Goal: Task Accomplishment & Management: Use online tool/utility

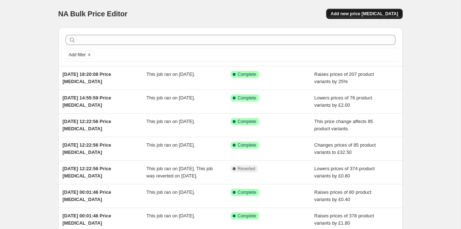
click at [366, 15] on span "Add new price [MEDICAL_DATA]" at bounding box center [364, 14] width 67 height 6
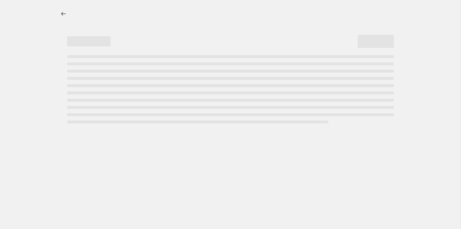
select select "percentage"
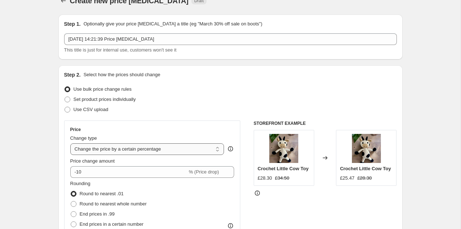
scroll to position [18, 0]
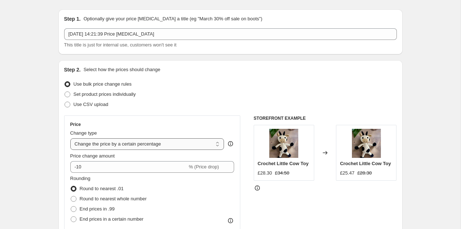
click at [125, 146] on select "Change the price to a certain amount Change the price by a certain amount Chang…" at bounding box center [147, 144] width 154 height 12
click at [70, 138] on select "Change the price to a certain amount Change the price by a certain amount Chang…" at bounding box center [147, 144] width 154 height 12
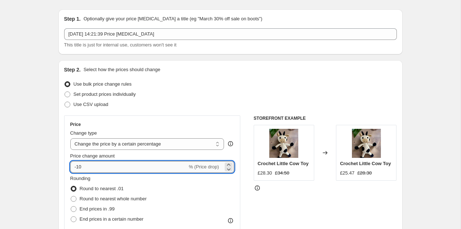
click at [110, 165] on input "-10" at bounding box center [128, 167] width 117 height 12
type input "-1"
type input "25"
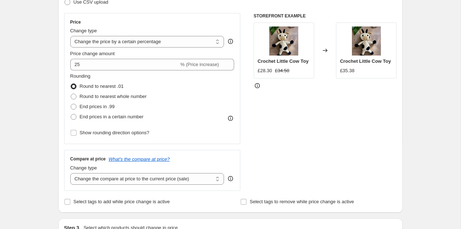
scroll to position [130, 0]
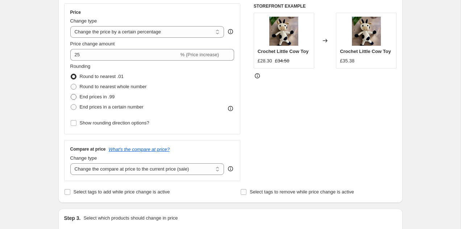
click at [108, 97] on span "End prices in .99" at bounding box center [97, 96] width 35 height 5
click at [71, 94] on input "End prices in .99" at bounding box center [71, 94] width 0 height 0
radio input "true"
click at [105, 105] on span "End prices in a certain number" at bounding box center [112, 106] width 64 height 5
click at [71, 104] on input "End prices in a certain number" at bounding box center [71, 104] width 0 height 0
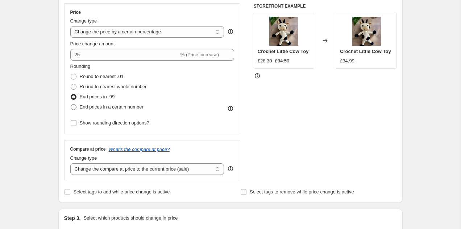
radio input "true"
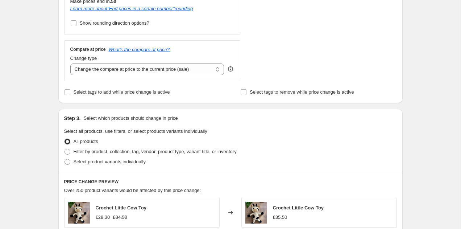
scroll to position [268, 0]
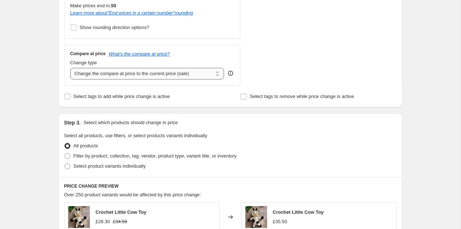
click at [140, 72] on select "Change the compare at price to the current price (sale) Change the compare at p…" at bounding box center [147, 74] width 154 height 12
select select "percentage"
click at [70, 68] on select "Change the compare at price to the current price (sale) Change the compare at p…" at bounding box center [147, 74] width 154 height 12
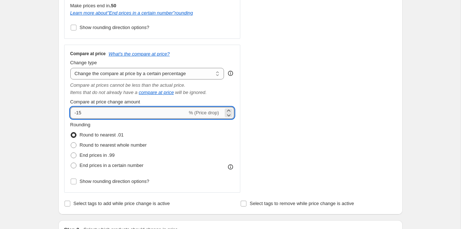
click at [91, 108] on input "-15" at bounding box center [128, 113] width 117 height 12
type input "-1"
type input "25"
click at [288, 115] on div "STOREFRONT EXAMPLE Crochet Little Cow Toy £28.30 £34.50 Changed to Crochet Litt…" at bounding box center [325, 29] width 143 height 327
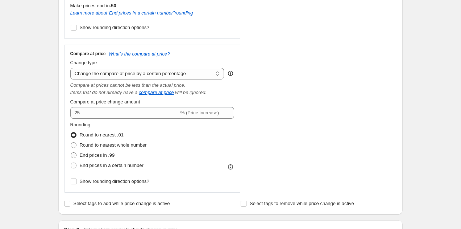
click at [101, 156] on span "End prices in .99" at bounding box center [97, 154] width 35 height 5
click at [71, 153] on input "End prices in .99" at bounding box center [71, 152] width 0 height 0
radio input "true"
click at [102, 166] on span "End prices in a certain number" at bounding box center [112, 164] width 64 height 5
click at [71, 163] on input "End prices in a certain number" at bounding box center [71, 162] width 0 height 0
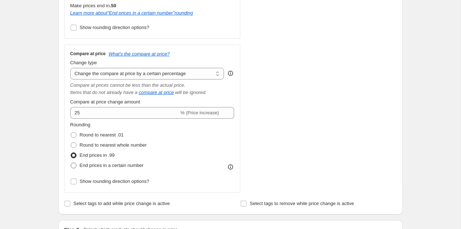
radio input "true"
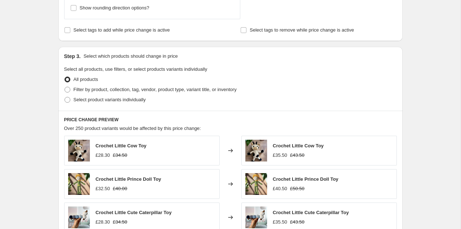
scroll to position [493, 0]
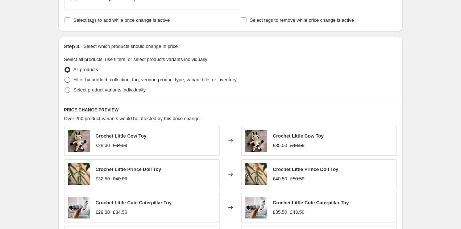
click at [127, 79] on span "Filter by product, collection, tag, vendor, product type, variant title, or inv…" at bounding box center [155, 79] width 163 height 5
click at [65, 77] on input "Filter by product, collection, tag, vendor, product type, variant title, or inv…" at bounding box center [65, 77] width 0 height 0
radio input "true"
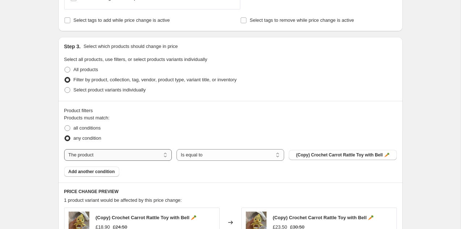
click at [138, 153] on select "The product The product's collection The product's tag The product's vendor The…" at bounding box center [118, 155] width 108 height 12
select select "collection"
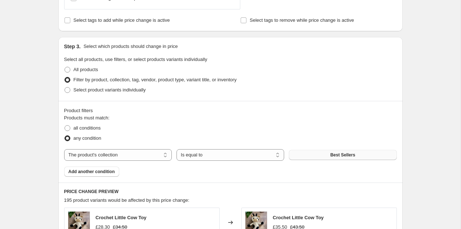
click at [332, 156] on span "Best Sellers" at bounding box center [342, 155] width 25 height 6
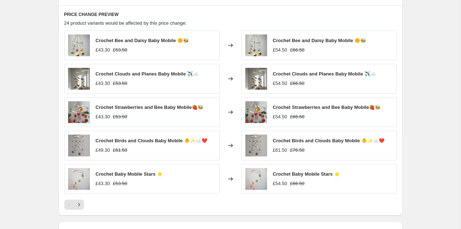
scroll to position [668, 0]
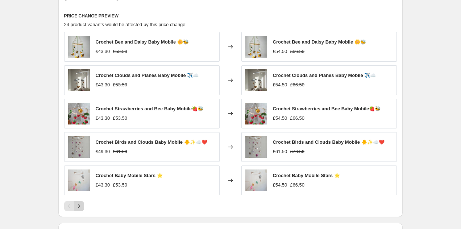
click at [78, 206] on icon "Next" at bounding box center [78, 205] width 7 height 7
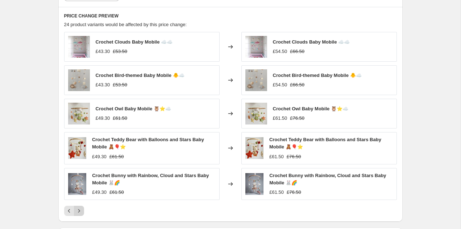
click at [79, 213] on icon "Next" at bounding box center [78, 210] width 7 height 7
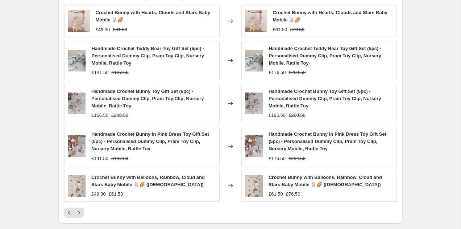
scroll to position [694, 0]
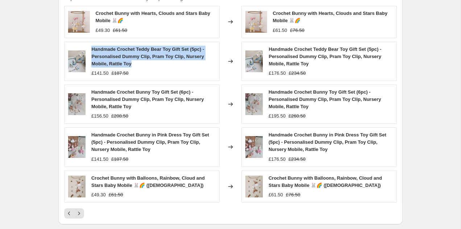
drag, startPoint x: 91, startPoint y: 47, endPoint x: 148, endPoint y: 62, distance: 58.7
click at [148, 62] on div "Handmade Crochet Teddy Bear Toy Gift Set (5pc) - Personalised Dummy Clip, Pram …" at bounding box center [153, 57] width 124 height 22
copy span "Handmade Crochet Teddy Bear Toy Gift Set (5pc) - Personalised Dummy Clip, Pram …"
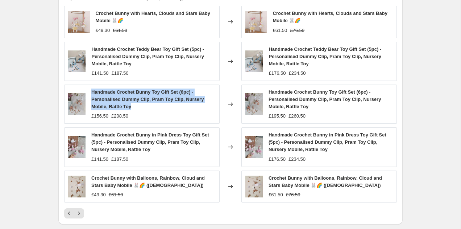
drag, startPoint x: 107, startPoint y: 95, endPoint x: 135, endPoint y: 106, distance: 30.2
click at [135, 106] on div "Handmade Crochet Bunny Toy Gift Set (6pc) - Personalised Dummy Clip, Pram Toy C…" at bounding box center [142, 103] width 156 height 39
copy span "Handmade Crochet Bunny Toy Gift Set (6pc) - Personalised Dummy Clip, Pram Toy C…"
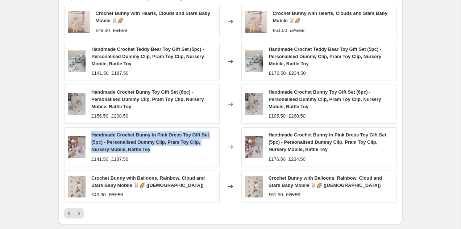
drag, startPoint x: 91, startPoint y: 136, endPoint x: 161, endPoint y: 149, distance: 70.9
click at [161, 149] on div "Handmade Crochet Bunny in Pink Dress Toy Gift Set (5pc) - Personalised Dummy Cl…" at bounding box center [142, 146] width 156 height 39
copy span "Handmade Crochet Bunny in Pink Dress Toy Gift Set (5pc) - Personalised Dummy Cl…"
click at [80, 213] on icon "Next" at bounding box center [78, 213] width 7 height 7
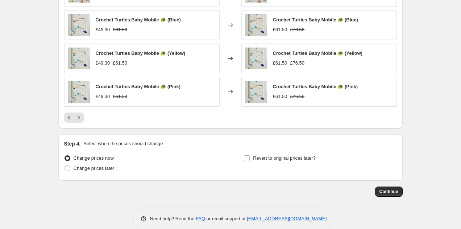
scroll to position [762, 0]
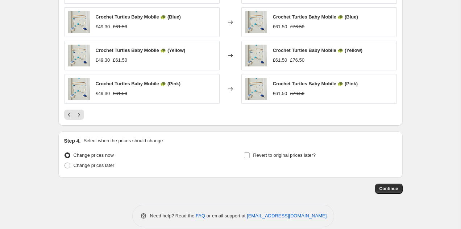
click at [84, 114] on div at bounding box center [230, 114] width 333 height 10
click at [78, 116] on icon "Next" at bounding box center [78, 114] width 7 height 7
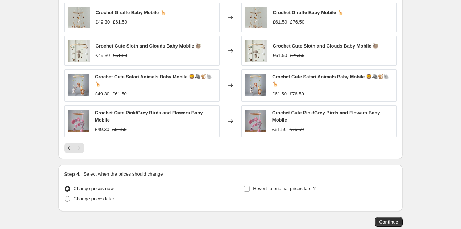
scroll to position [699, 0]
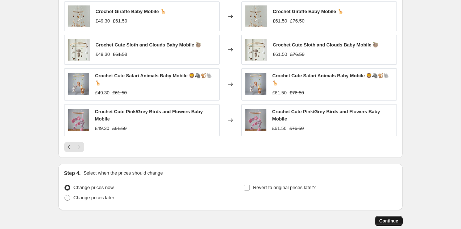
click at [393, 218] on span "Continue" at bounding box center [389, 221] width 19 height 6
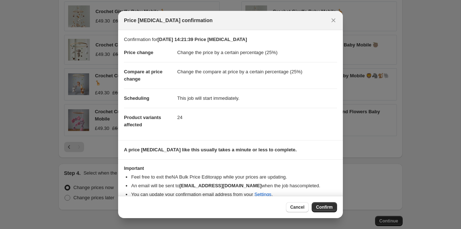
scroll to position [9, 0]
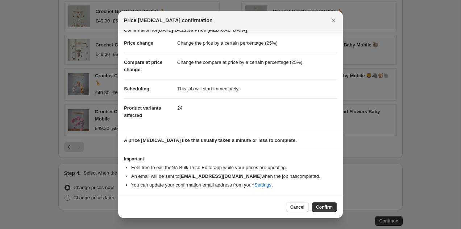
click at [328, 208] on span "Confirm" at bounding box center [324, 207] width 17 height 6
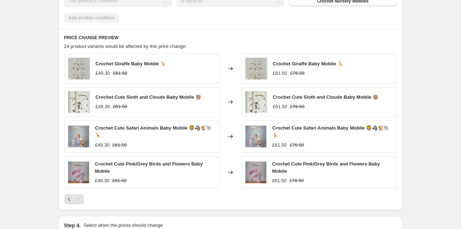
select select "percentage"
select select "collection"
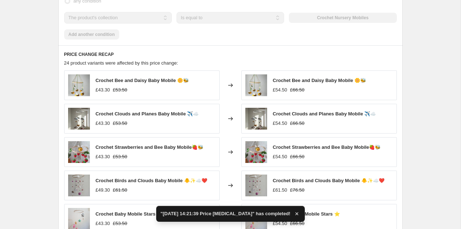
scroll to position [0, 0]
